Goal: Transaction & Acquisition: Purchase product/service

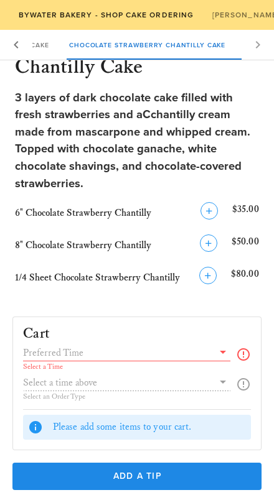
scroll to position [1364, 0]
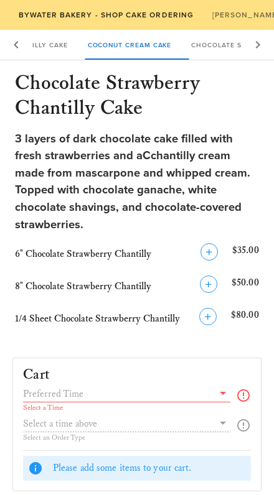
click at [221, 386] on icon at bounding box center [222, 393] width 15 height 15
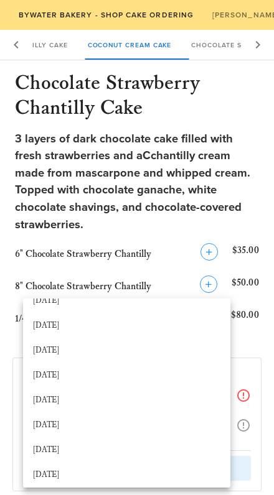
scroll to position [41, 0]
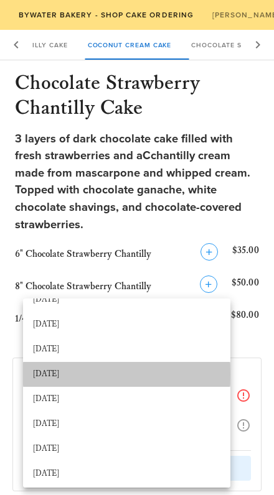
click at [169, 375] on div "[DATE]" at bounding box center [126, 375] width 187 height 10
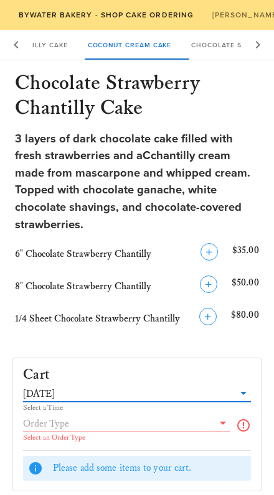
click at [185, 416] on input "text" at bounding box center [118, 424] width 190 height 16
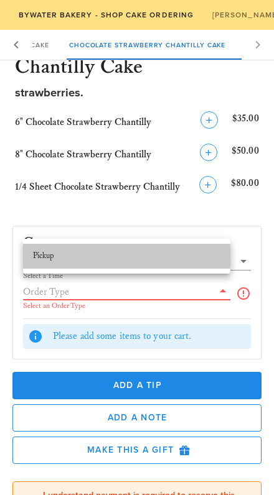
click at [175, 253] on div "Pickup" at bounding box center [126, 256] width 187 height 10
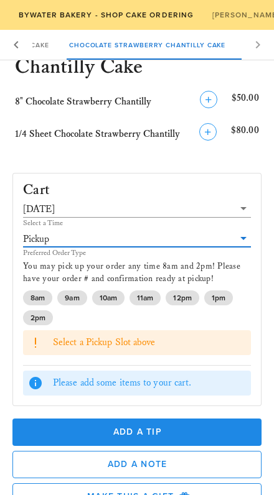
scroll to position [1550, 0]
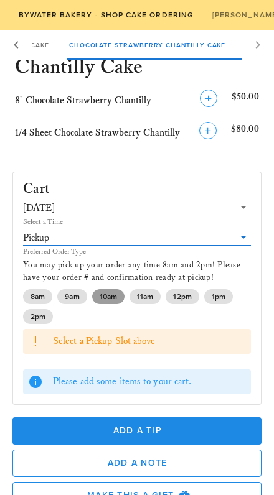
click at [105, 289] on span "10am" at bounding box center [108, 296] width 17 height 15
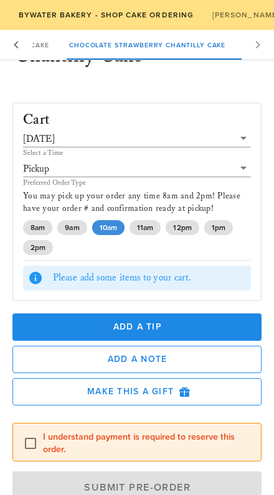
scroll to position [1619, 0]
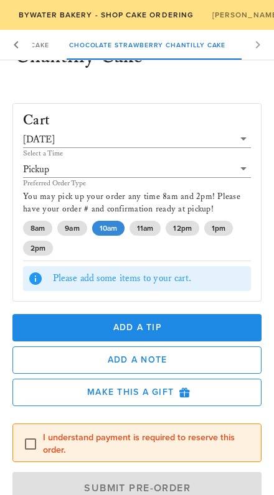
click at [177, 272] on div "Please add some items to your cart." at bounding box center [149, 279] width 193 height 14
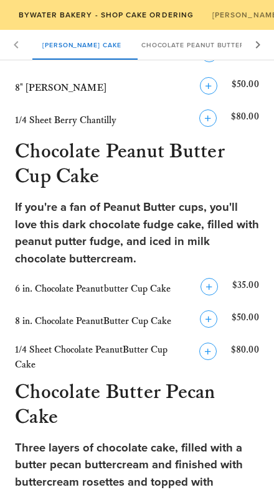
scroll to position [386, 0]
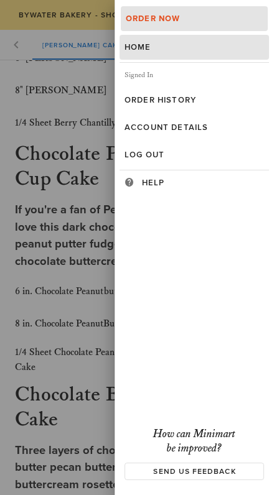
click at [156, 46] on div "Home" at bounding box center [193, 47] width 139 height 10
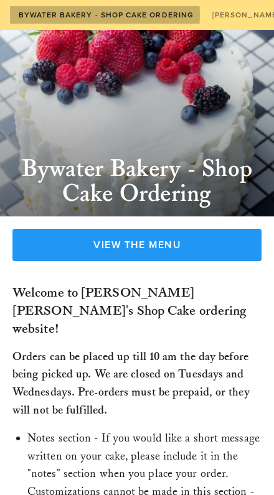
click at [154, 11] on span "Bywater Bakery - Shop Cake Ordering" at bounding box center [105, 15] width 176 height 9
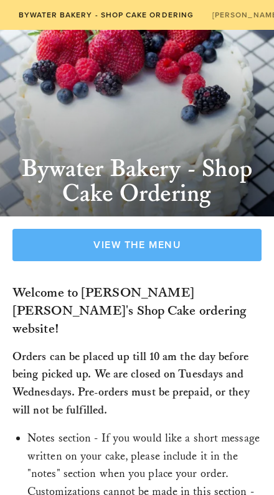
click at [199, 242] on span "View the Menu" at bounding box center [137, 245] width 220 height 12
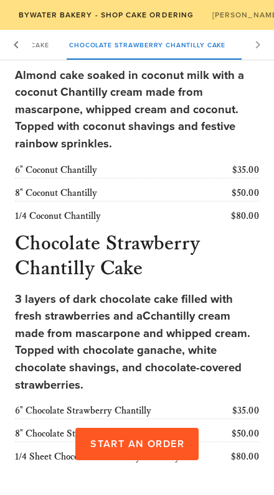
scroll to position [1063, 0]
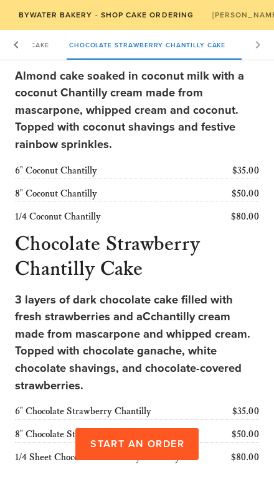
click at [169, 437] on button "Start an Order" at bounding box center [137, 444] width 124 height 32
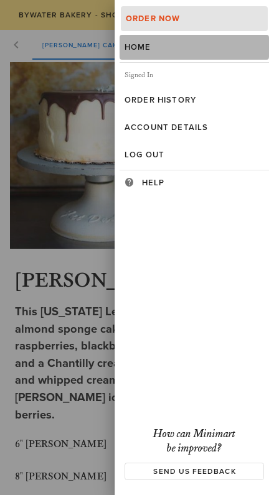
click at [188, 49] on div "Home" at bounding box center [193, 47] width 139 height 10
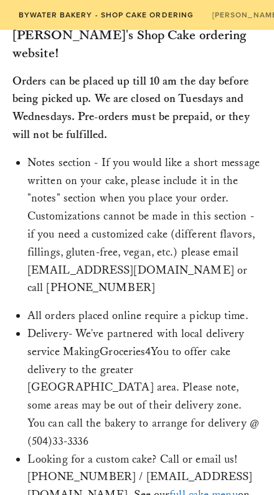
scroll to position [275, 0]
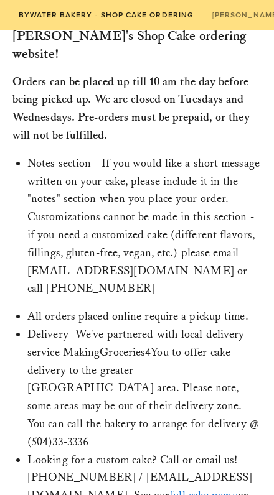
click at [169, 488] on link "full cake menu" at bounding box center [203, 495] width 68 height 14
